Goal: Information Seeking & Learning: Learn about a topic

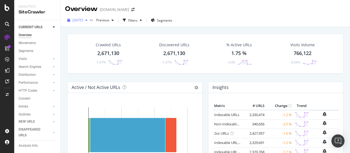
click at [83, 20] on span "[DATE]" at bounding box center [77, 20] width 11 height 5
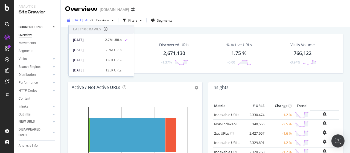
click at [83, 20] on span "[DATE]" at bounding box center [77, 20] width 11 height 5
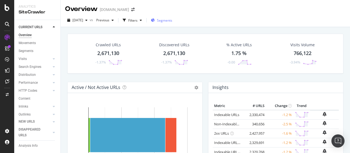
click at [166, 20] on span "Segments" at bounding box center [164, 20] width 15 height 5
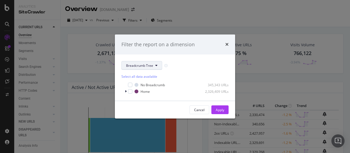
click at [157, 66] on button "Breadcrumb Tree" at bounding box center [141, 65] width 41 height 9
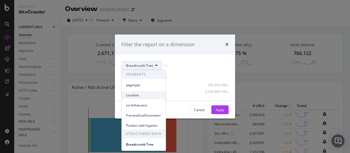
click at [139, 94] on span "Location" at bounding box center [143, 95] width 35 height 5
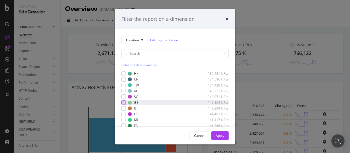
click at [122, 101] on div "modal" at bounding box center [123, 102] width 4 height 4
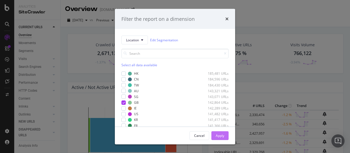
click at [219, 136] on div "Apply" at bounding box center [220, 135] width 8 height 5
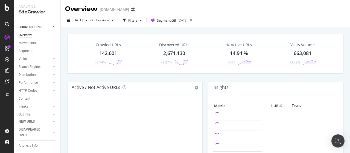
scroll to position [55, 0]
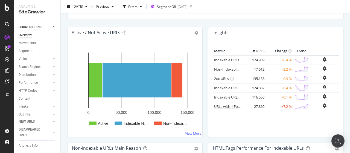
click at [225, 105] on link "URLs with 1 Follow Inlink" at bounding box center [234, 106] width 40 height 5
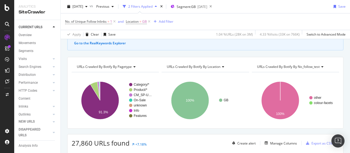
scroll to position [82, 0]
